Goal: Task Accomplishment & Management: Manage account settings

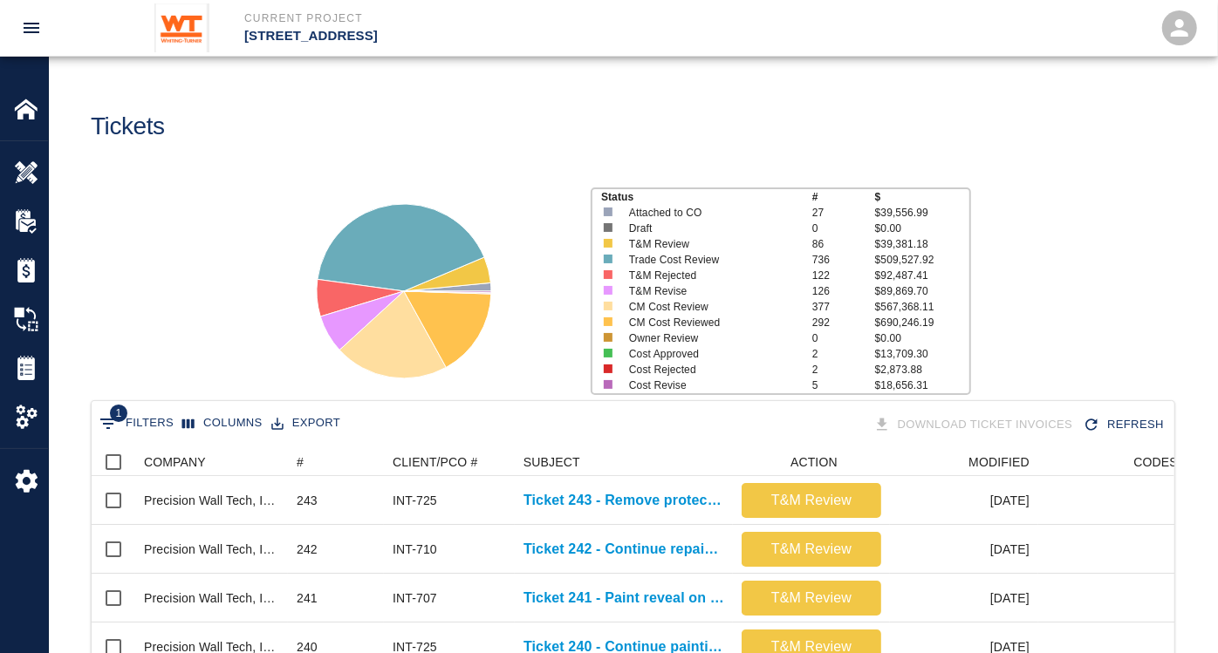
scroll to position [1004, 1069]
click at [37, 169] on img at bounding box center [26, 172] width 24 height 24
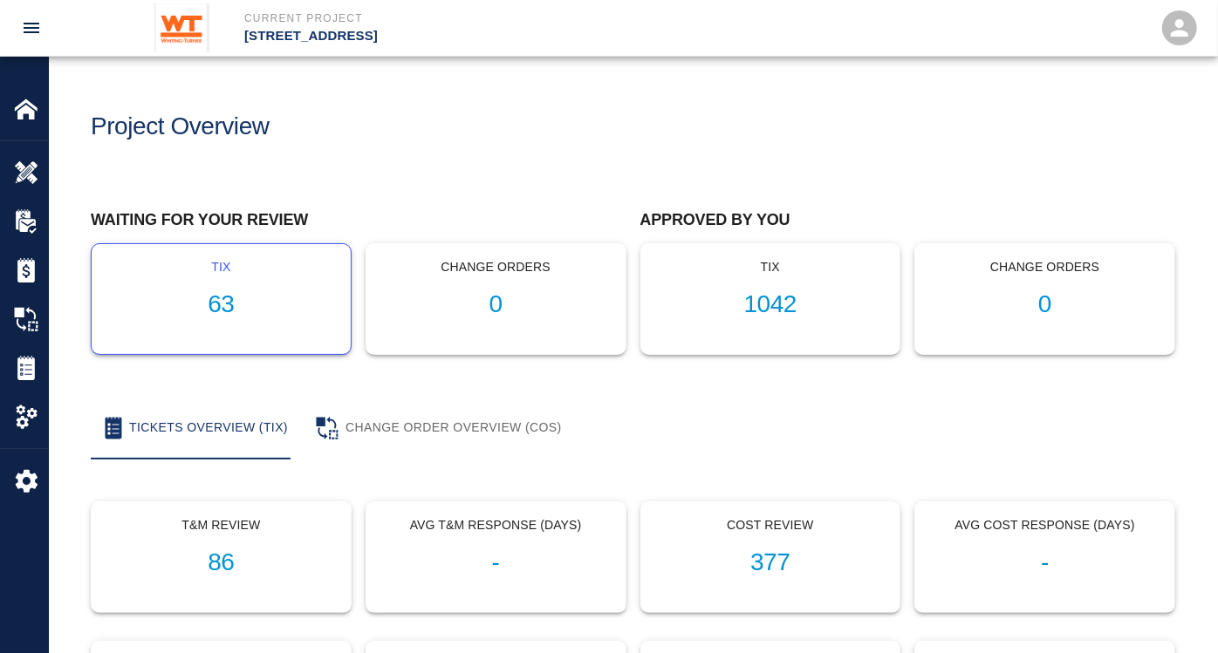
click at [231, 294] on h1 "63" at bounding box center [221, 304] width 231 height 29
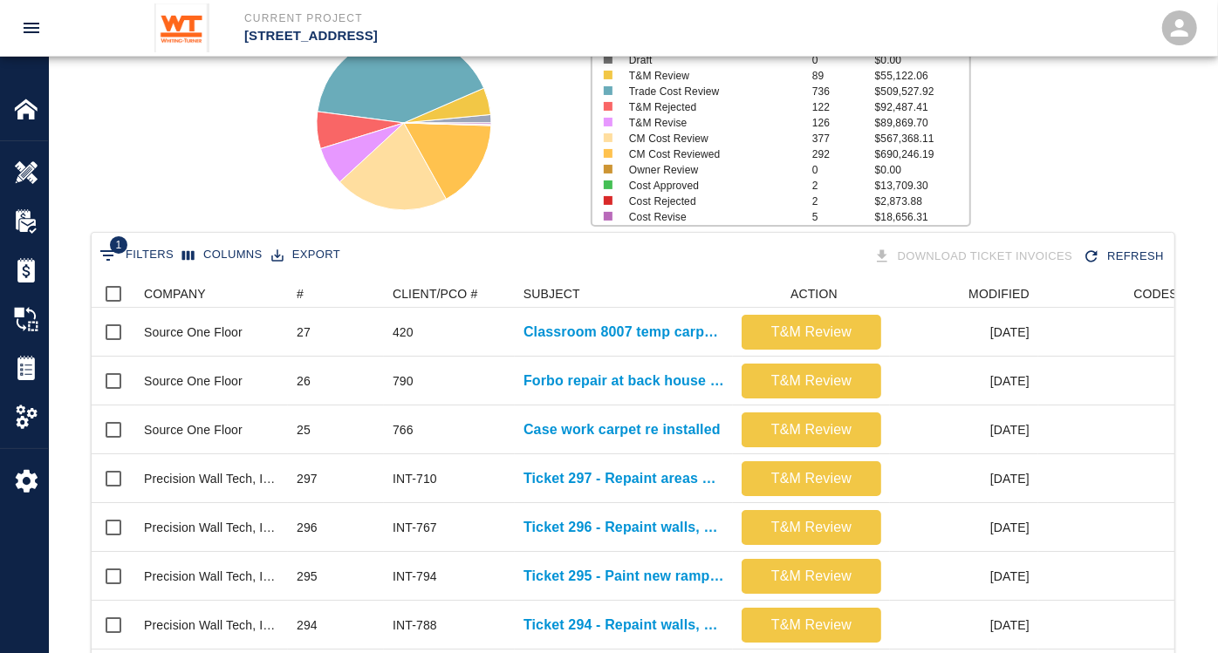
scroll to position [194, 0]
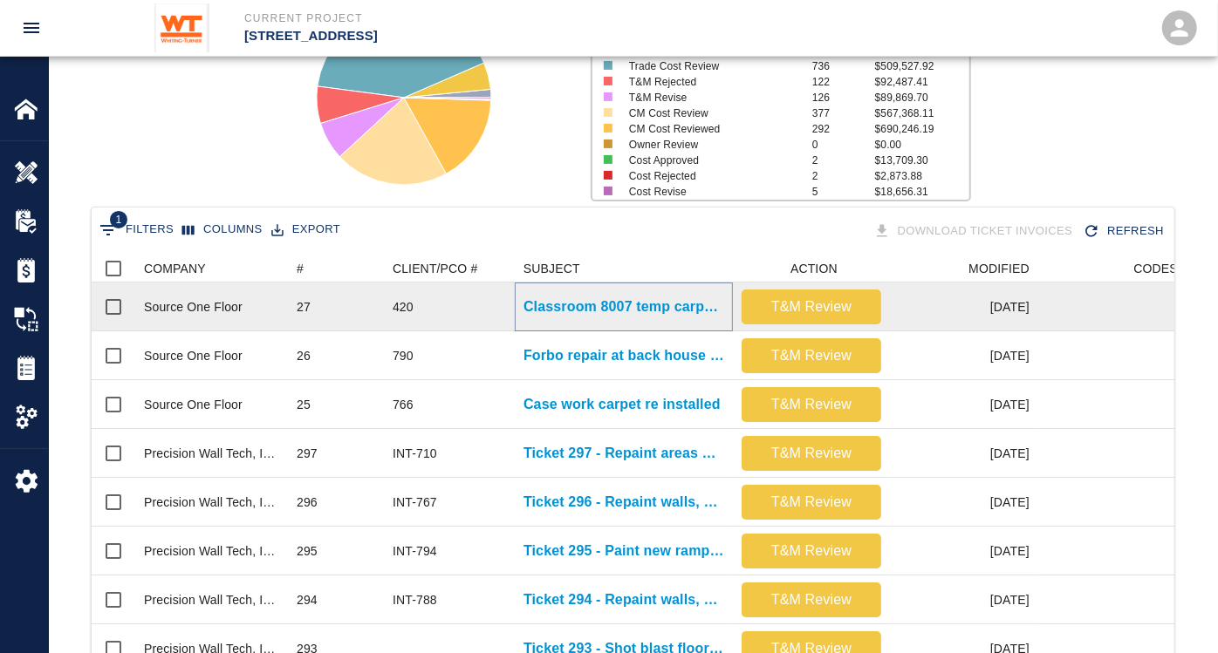
click at [601, 306] on p "Classroom 8007 temp carpet installed" at bounding box center [623, 307] width 201 height 21
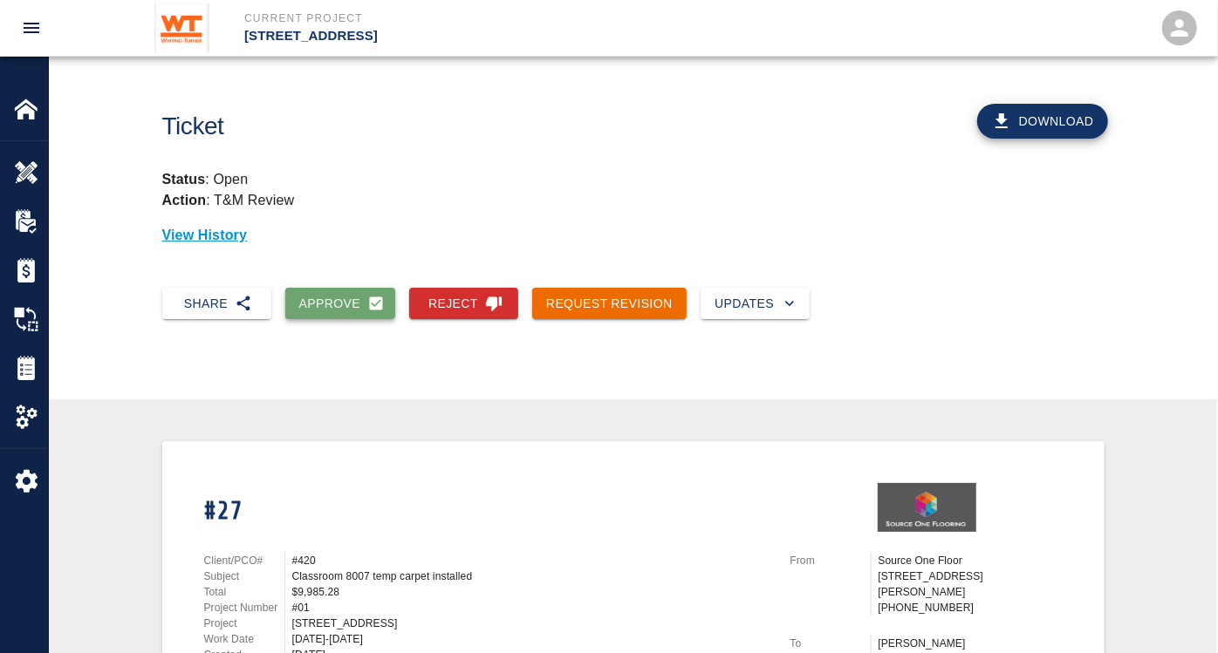
click at [339, 302] on button "Approve" at bounding box center [340, 304] width 111 height 32
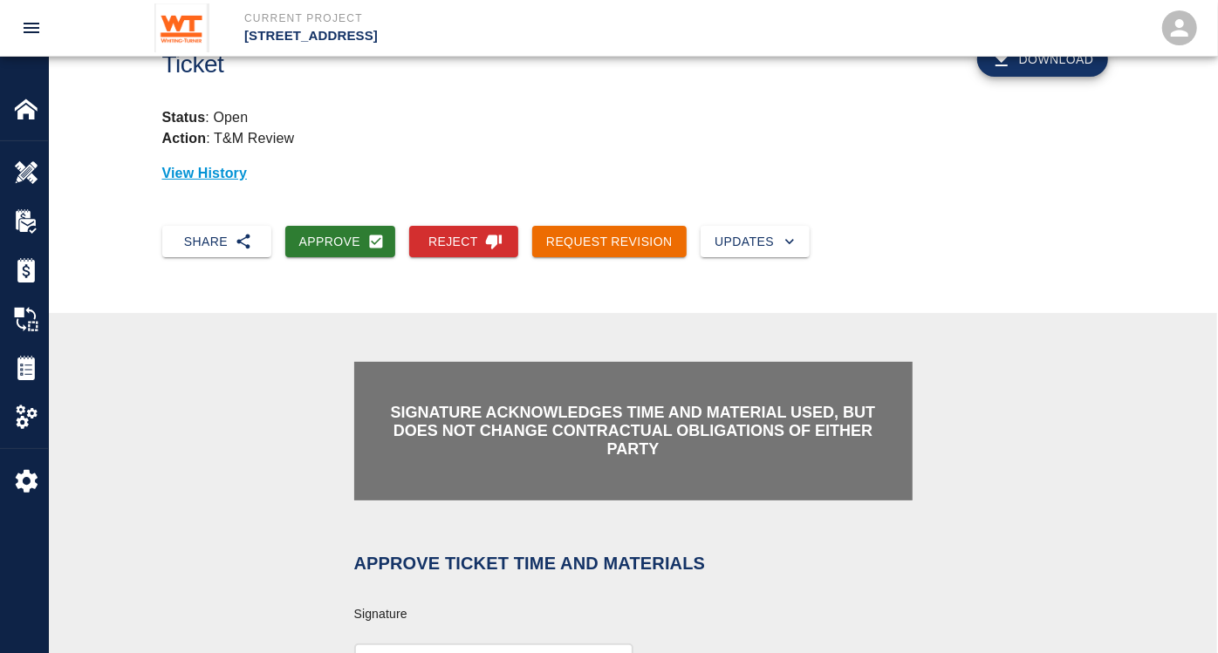
scroll to position [387, 0]
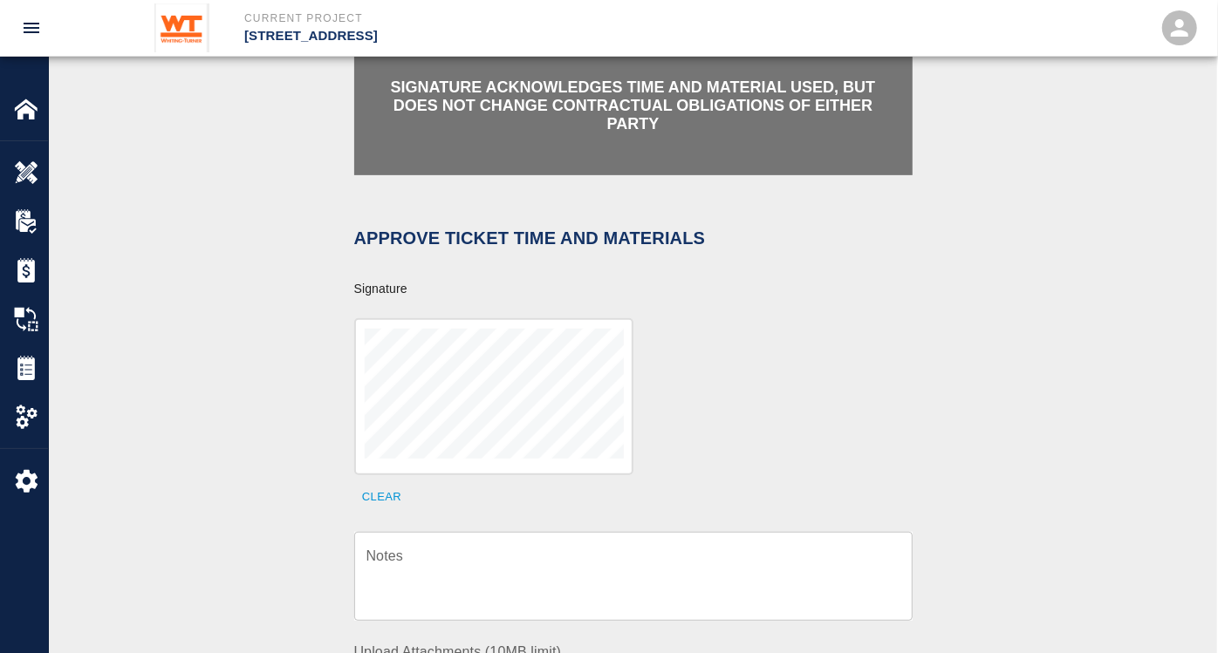
click at [541, 554] on textarea "Notes" at bounding box center [633, 577] width 534 height 60
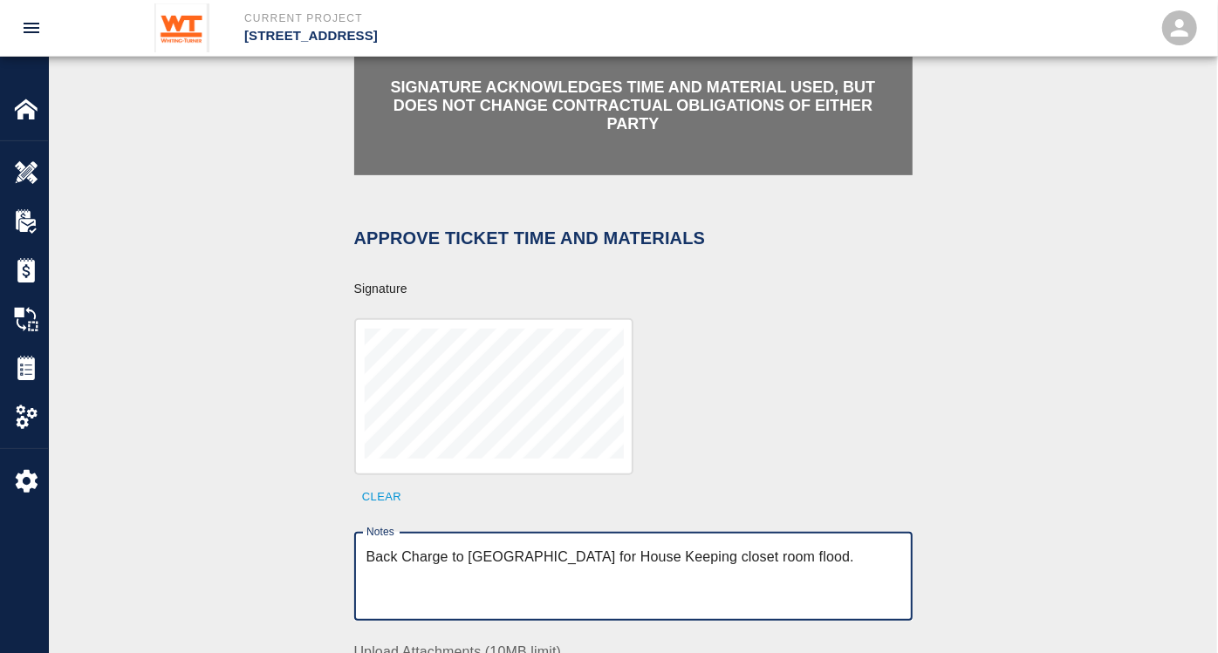
click at [789, 547] on textarea "Back Charge to [GEOGRAPHIC_DATA] for House Keeping closet room flood." at bounding box center [633, 577] width 534 height 60
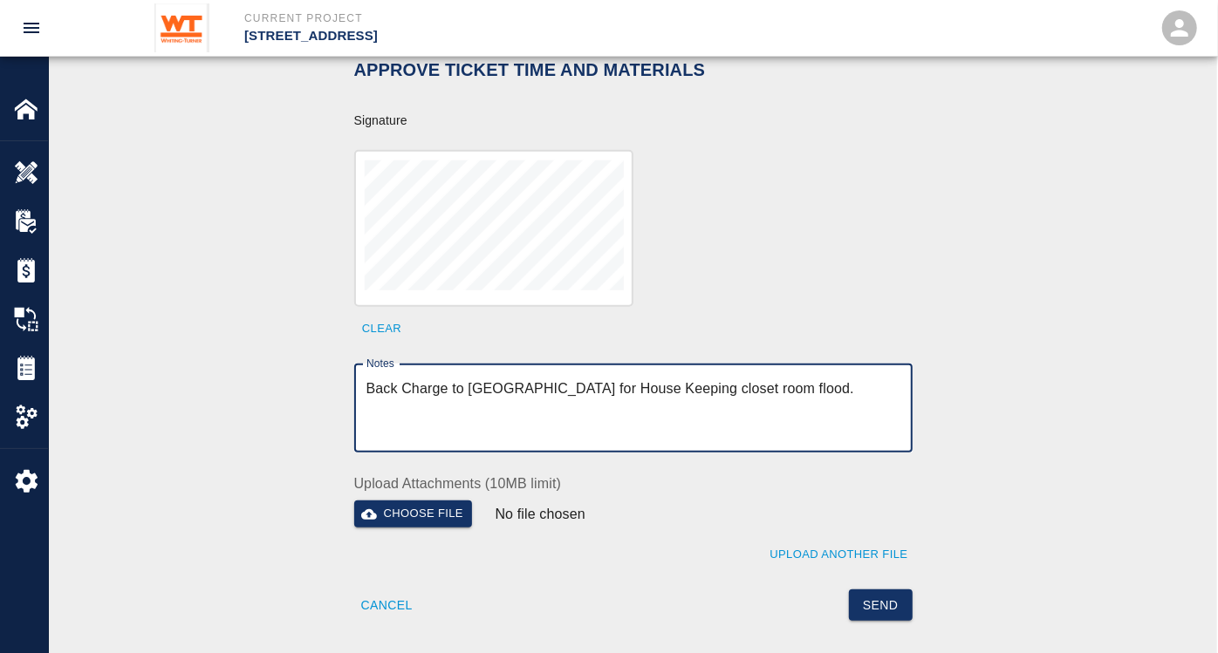
scroll to position [581, 0]
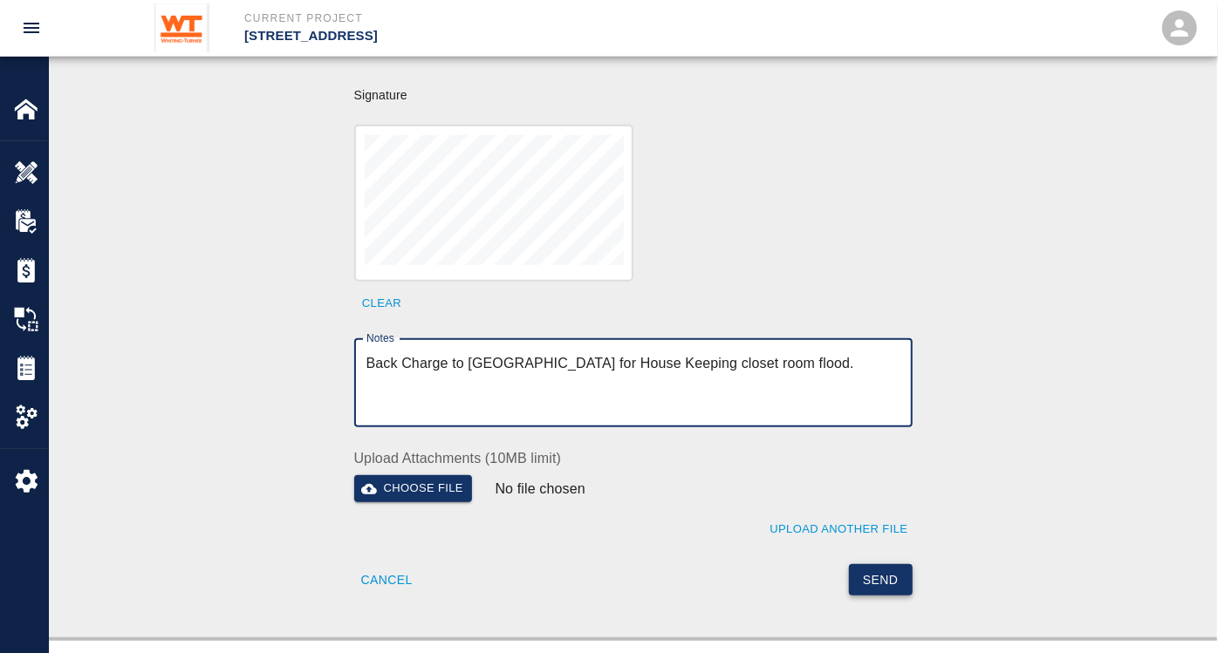
type textarea "Back Charge to [GEOGRAPHIC_DATA] for House Keeping closet room flood."
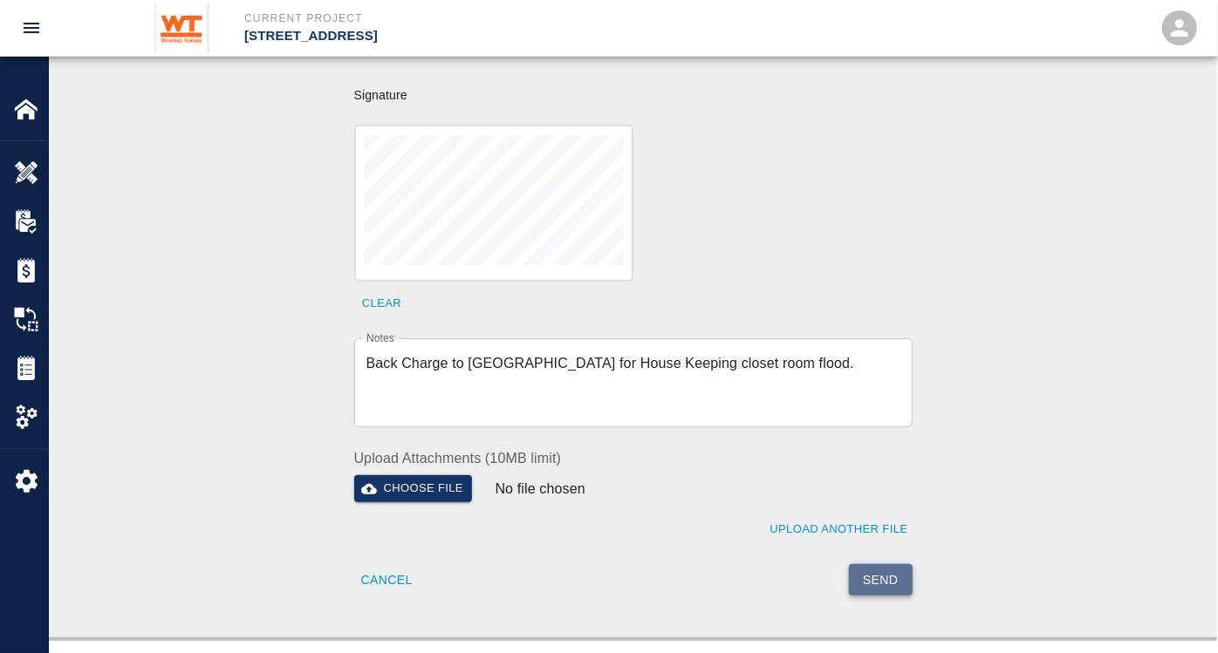
click at [892, 564] on button "Send" at bounding box center [881, 580] width 64 height 32
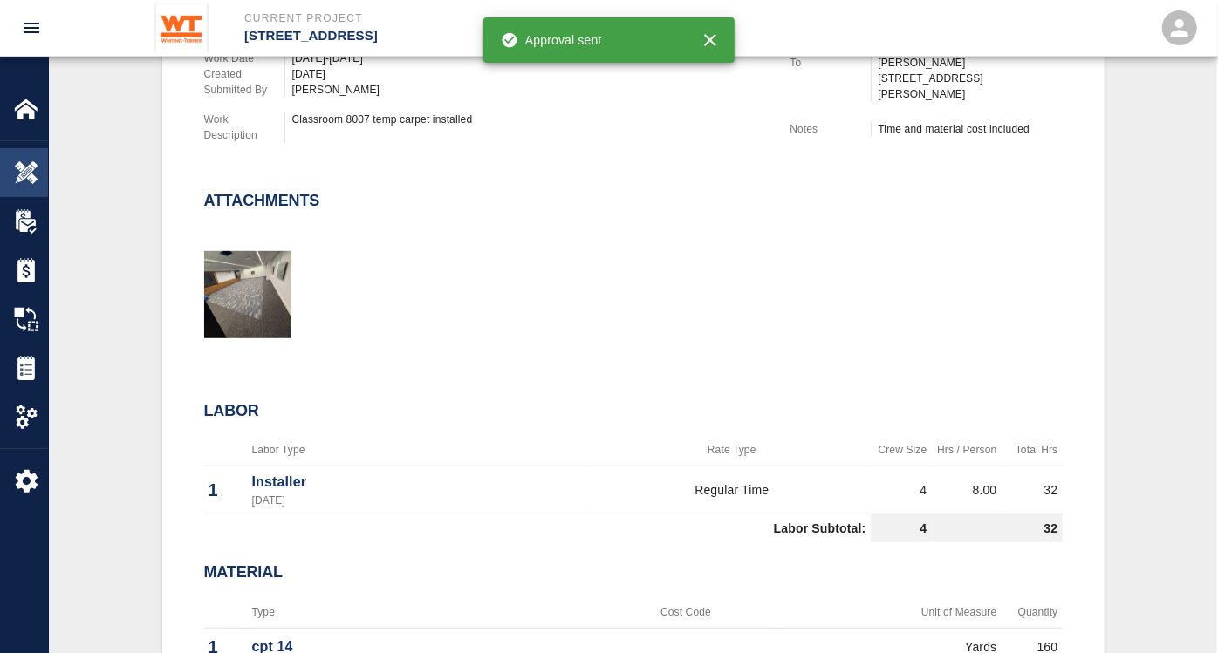
click at [24, 168] on img at bounding box center [26, 172] width 24 height 24
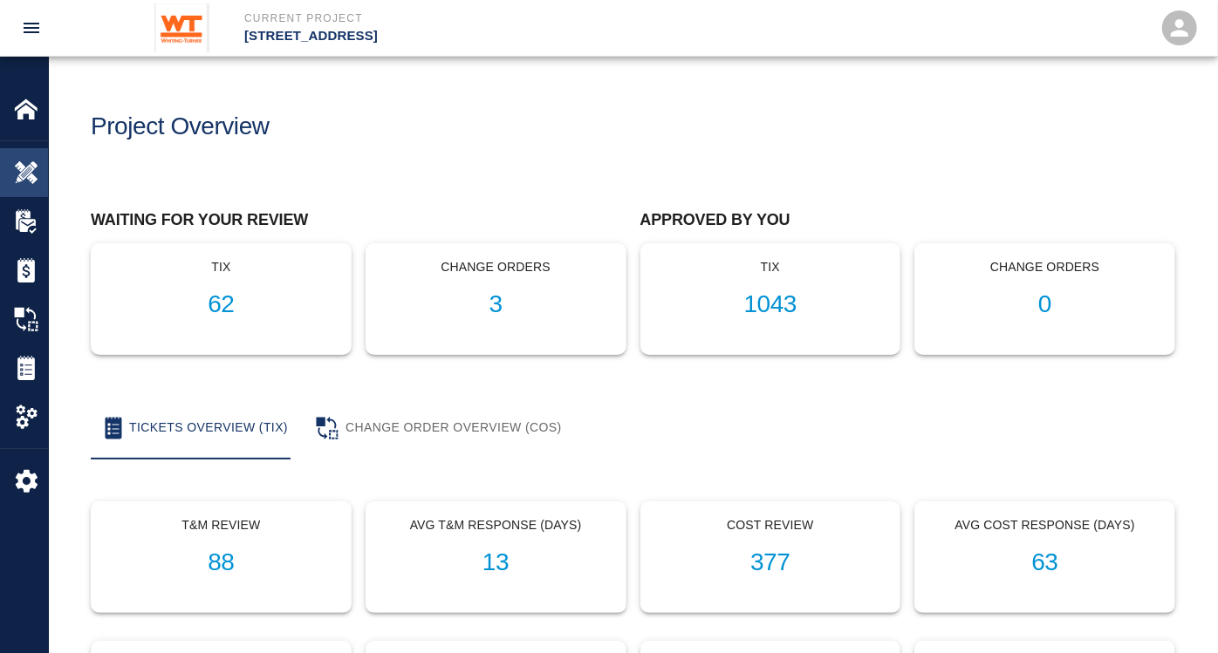
click at [30, 180] on img at bounding box center [26, 172] width 24 height 24
click at [243, 298] on h1 "62" at bounding box center [221, 304] width 231 height 29
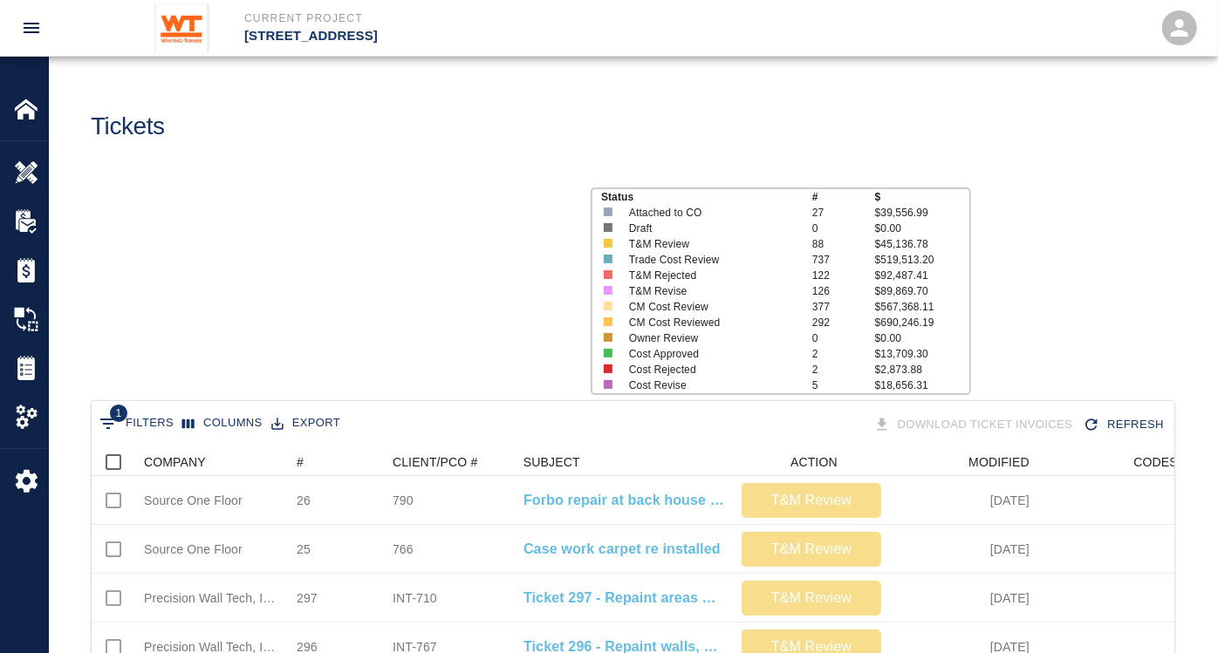
scroll to position [1004, 1069]
